Goal: Find specific page/section: Find specific page/section

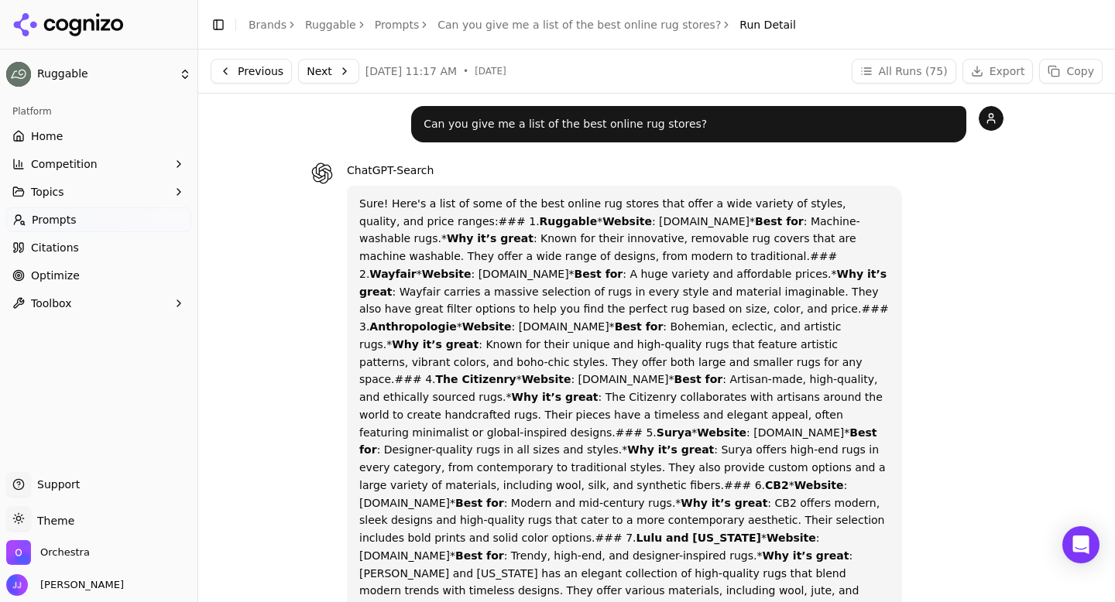
click at [326, 33] on div "Toggle Sidebar Brands Ruggable Prompts Can you give me a list of the best onlin…" at bounding box center [503, 25] width 610 height 22
click at [326, 29] on link "Ruggable" at bounding box center [330, 24] width 51 height 15
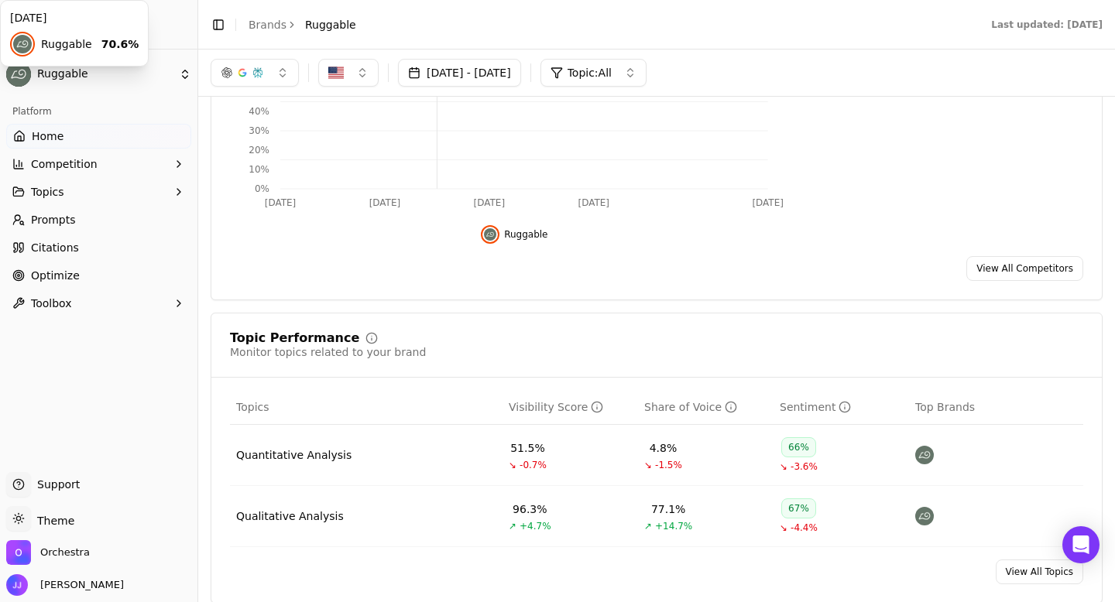
scroll to position [331, 0]
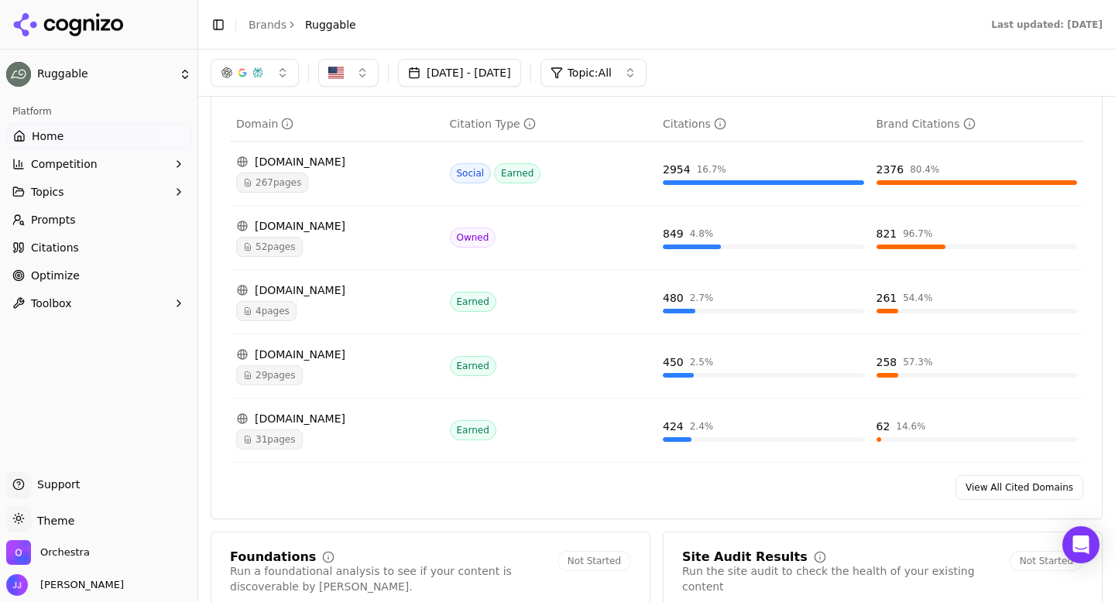
scroll to position [1367, 0]
